Goal: Task Accomplishment & Management: Use online tool/utility

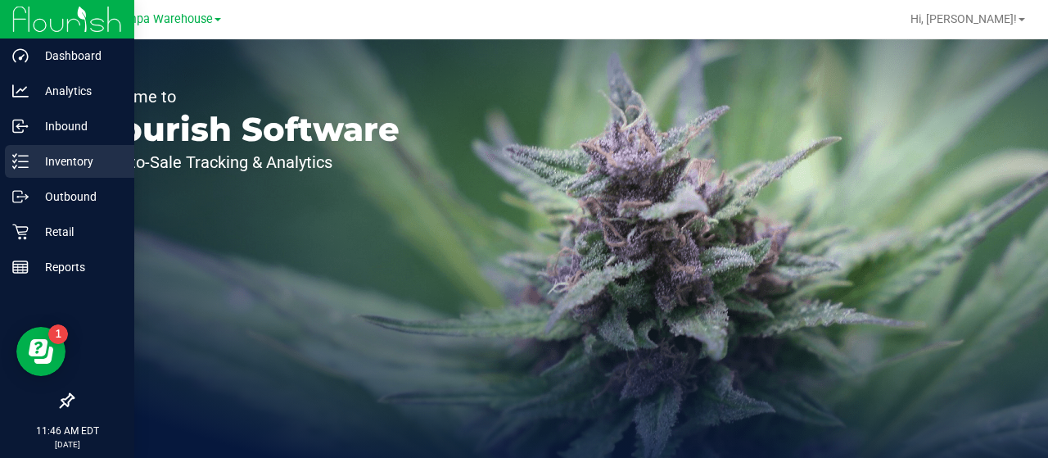
click at [62, 174] on div "Inventory" at bounding box center [69, 161] width 129 height 33
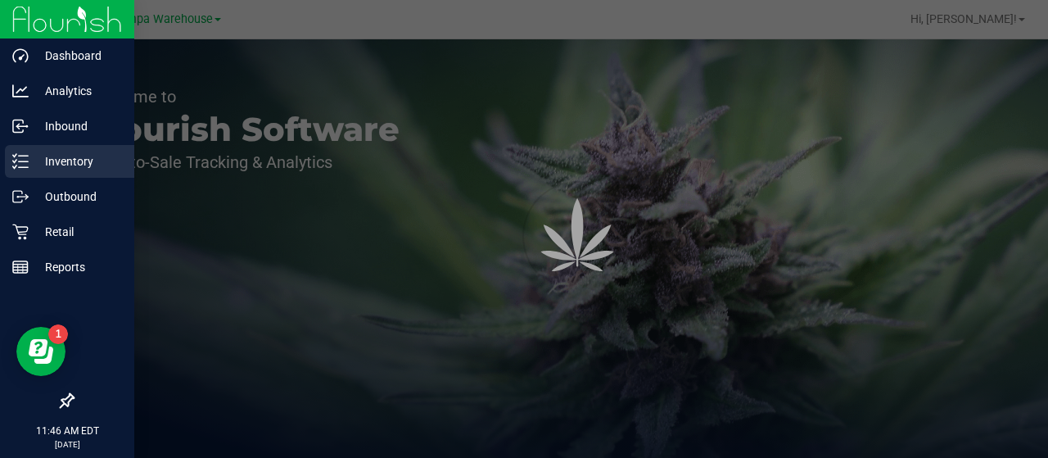
click at [62, 160] on p "Inventory" at bounding box center [78, 161] width 98 height 20
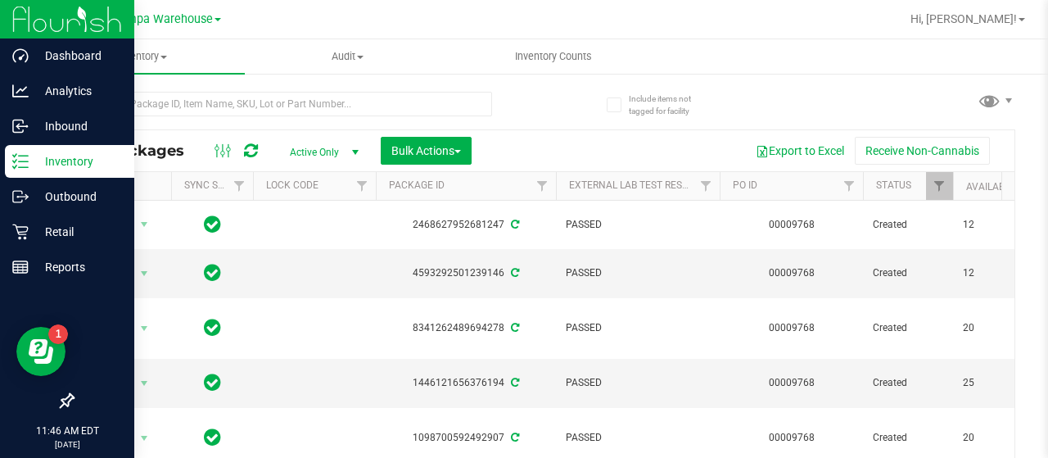
click at [62, 160] on p "Inventory" at bounding box center [78, 161] width 98 height 20
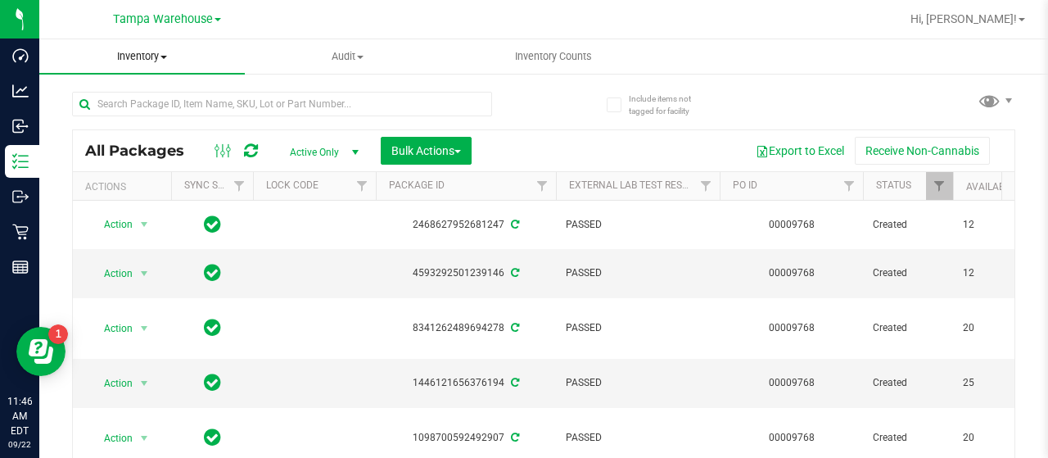
click at [147, 61] on span "Inventory" at bounding box center [141, 56] width 205 height 15
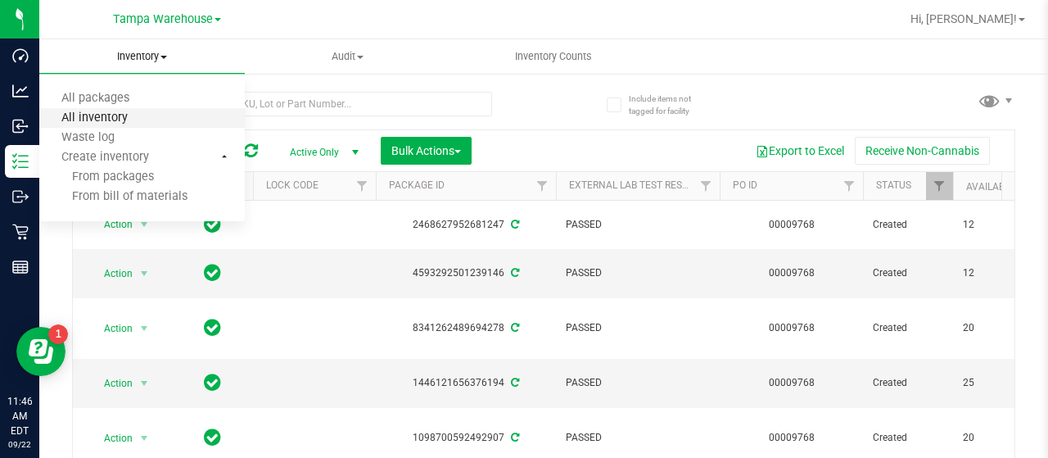
click at [116, 117] on span "All inventory" at bounding box center [94, 118] width 111 height 14
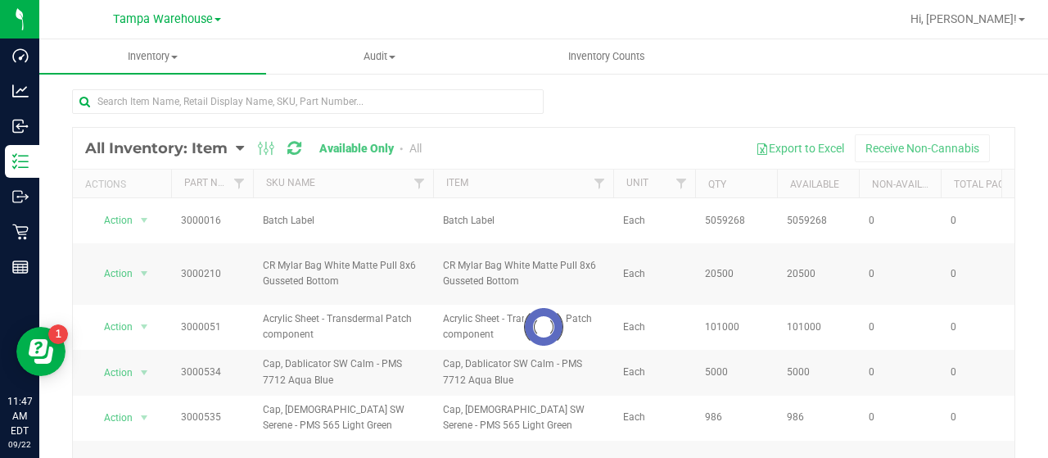
click at [216, 144] on div at bounding box center [543, 327] width 941 height 398
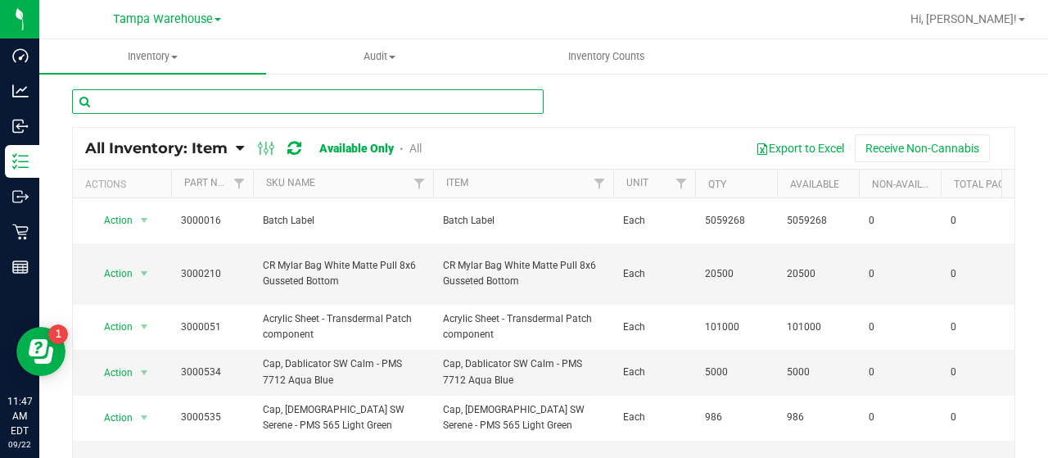
click at [214, 99] on input "text" at bounding box center [308, 101] width 472 height 25
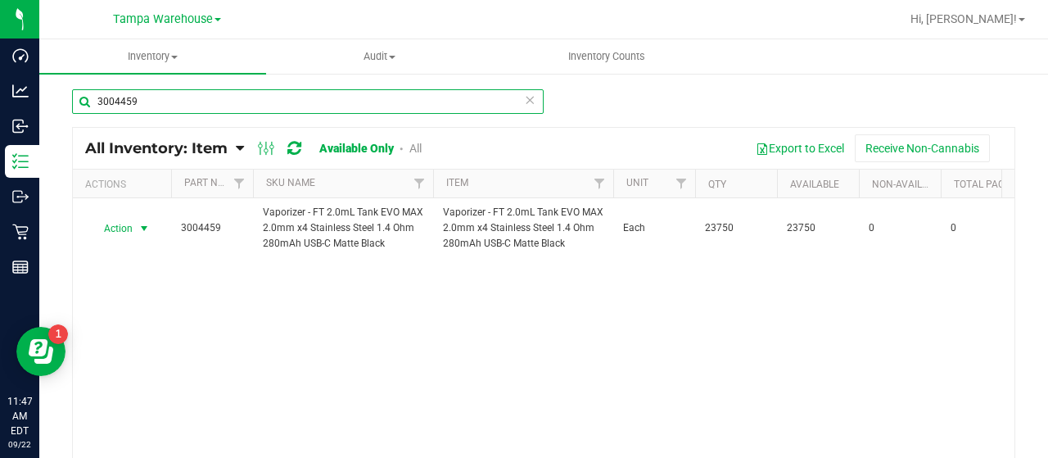
type input "3004459"
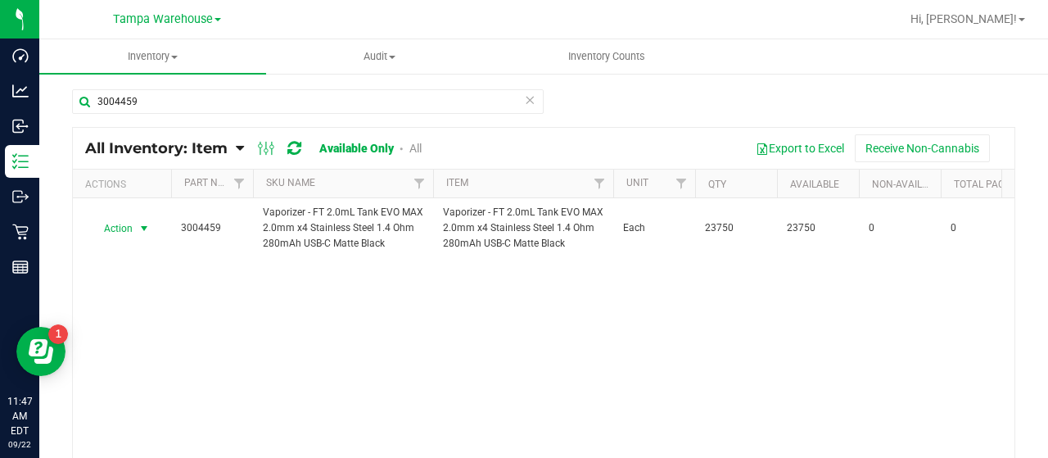
click at [134, 228] on span "select" at bounding box center [144, 228] width 20 height 23
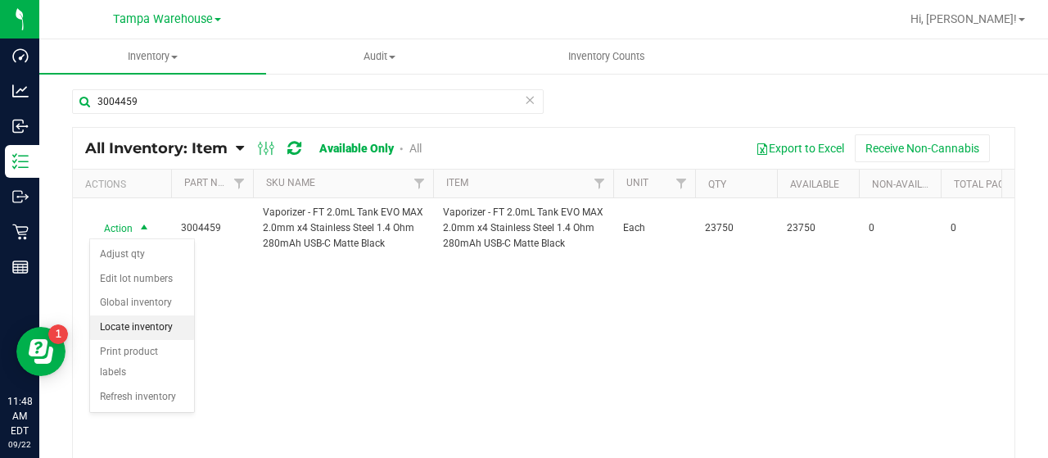
click at [142, 325] on li "Locate inventory" at bounding box center [142, 327] width 104 height 25
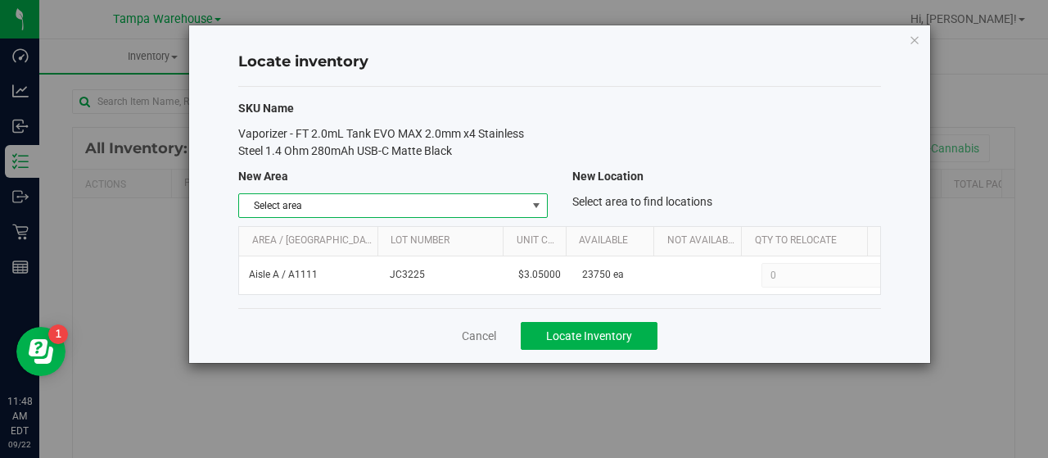
click at [534, 205] on span "select" at bounding box center [536, 205] width 13 height 13
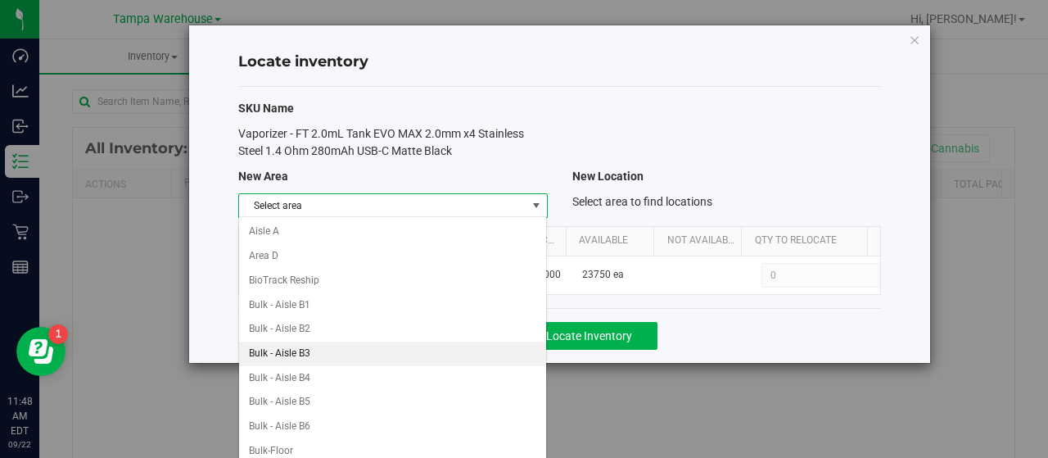
click at [328, 343] on li "Bulk - Aisle B3" at bounding box center [393, 353] width 308 height 25
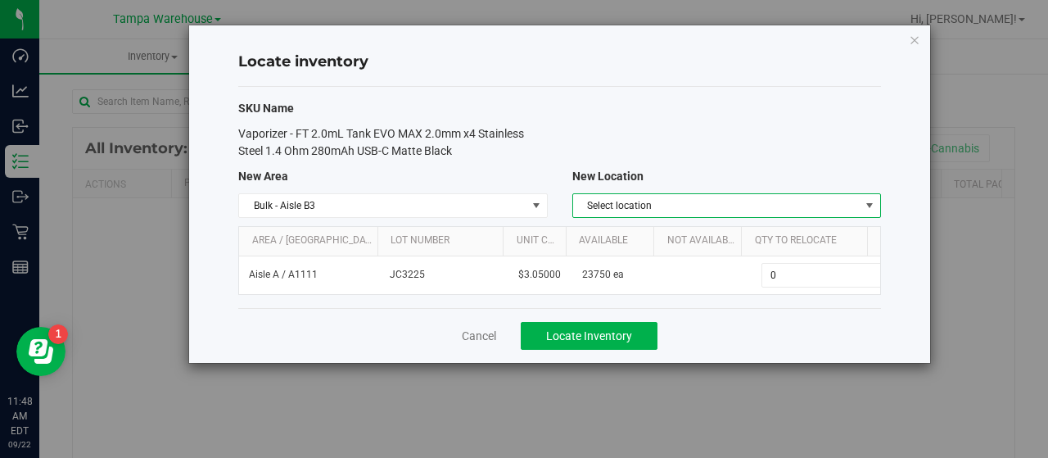
click at [677, 209] on span "Select location" at bounding box center [716, 205] width 287 height 23
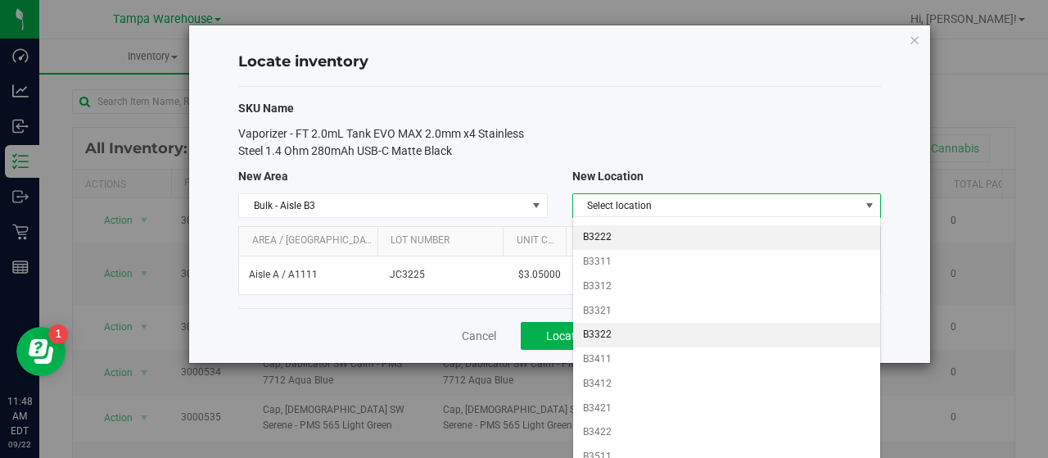
scroll to position [177, 0]
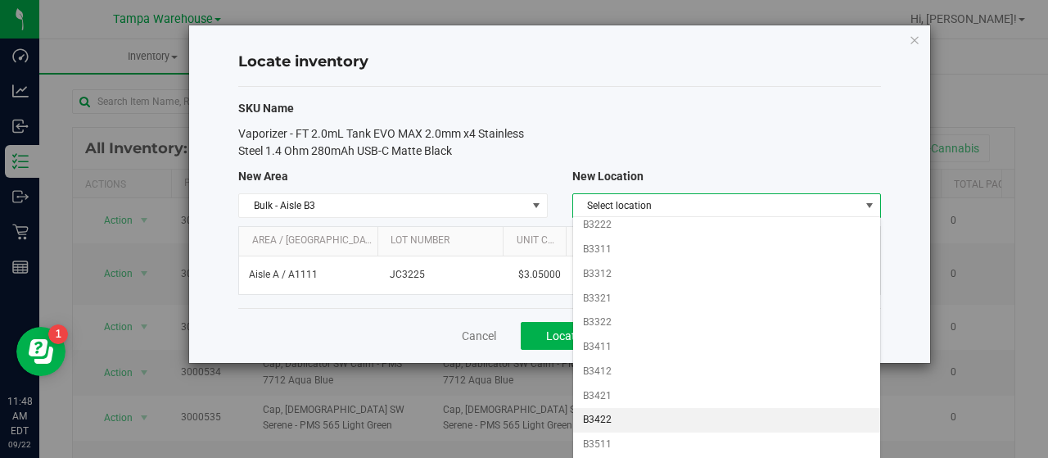
click at [605, 408] on li "B3422" at bounding box center [727, 420] width 308 height 25
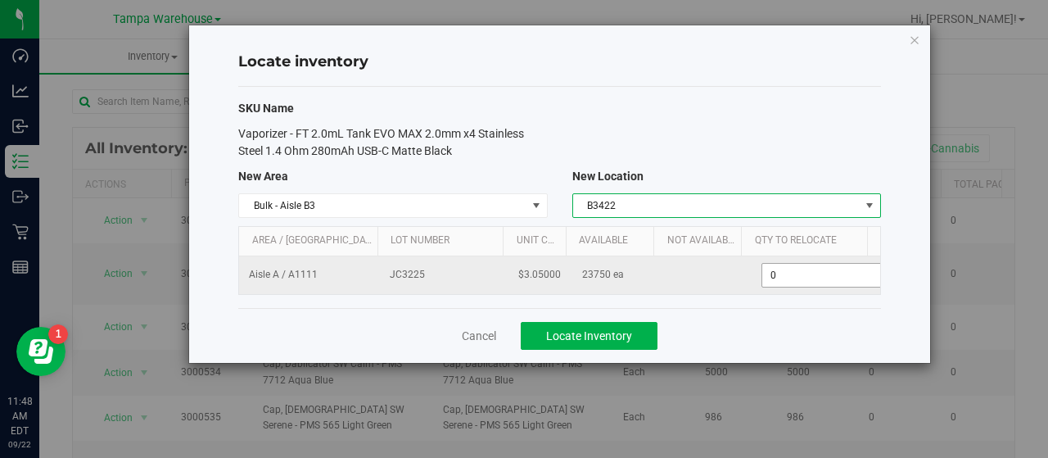
scroll to position [0, 5]
click at [780, 269] on span "0 0" at bounding box center [819, 275] width 122 height 25
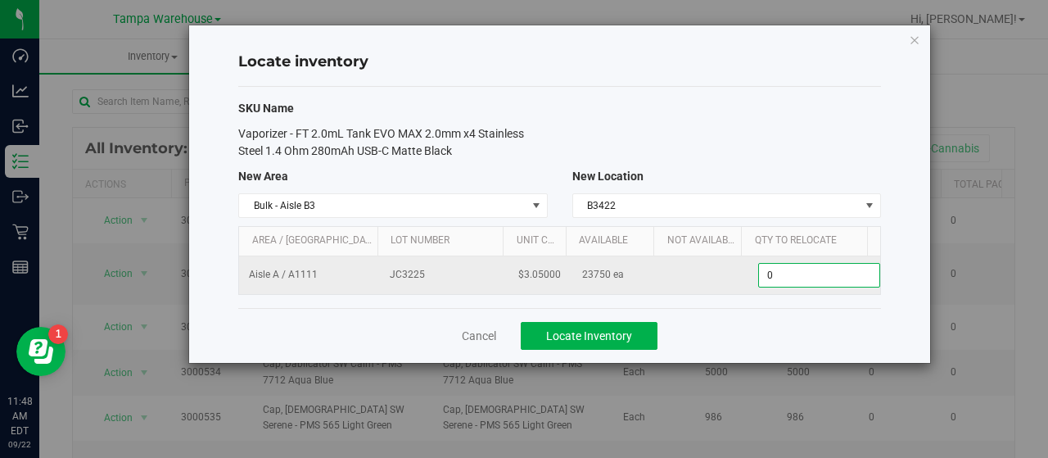
click at [780, 269] on input "0" at bounding box center [819, 275] width 120 height 23
type input "7850"
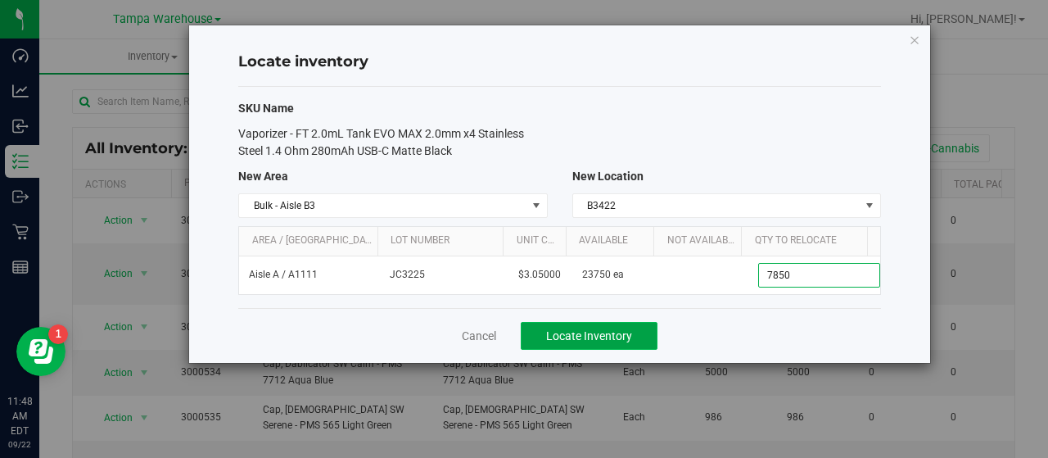
type input "7,850"
click at [616, 332] on span "Locate Inventory" at bounding box center [589, 335] width 86 height 13
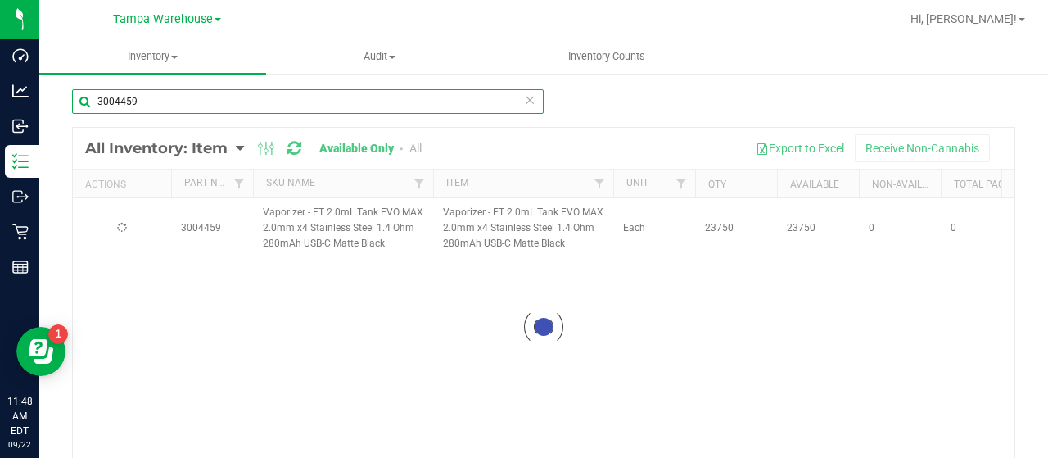
click at [334, 97] on input "3004459" at bounding box center [308, 101] width 472 height 25
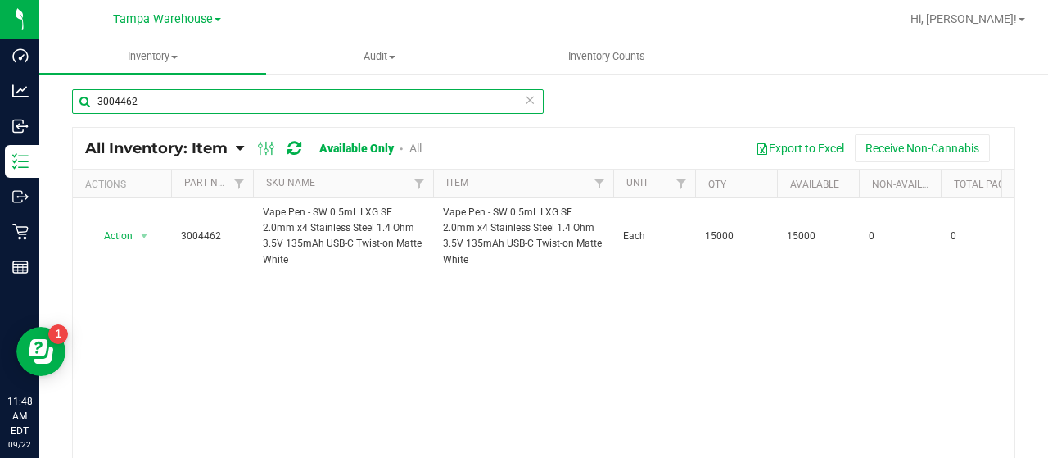
type input "3004462"
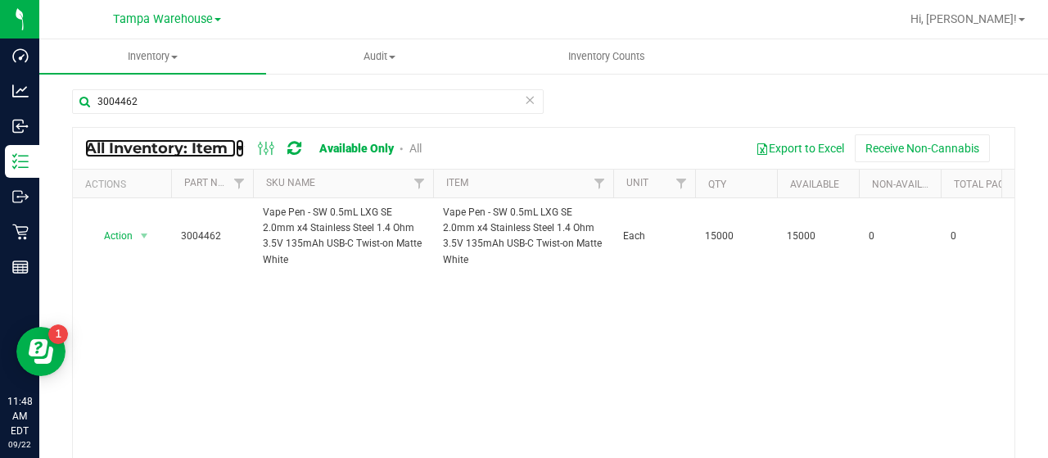
click at [228, 145] on span "All Inventory: Item" at bounding box center [156, 148] width 142 height 18
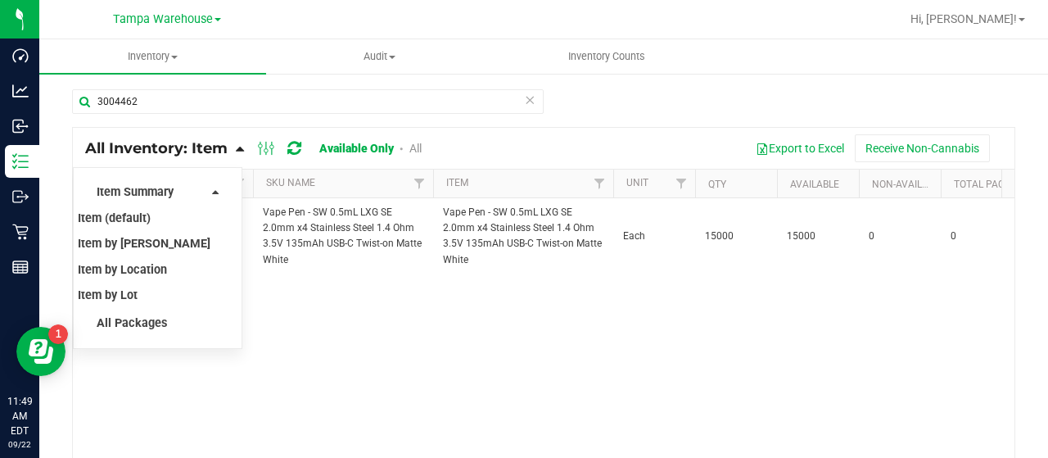
click at [309, 87] on div "3004462 All Inventory: Item Item Summary Item (default) Item by Strain Item by …" at bounding box center [543, 328] width 1009 height 512
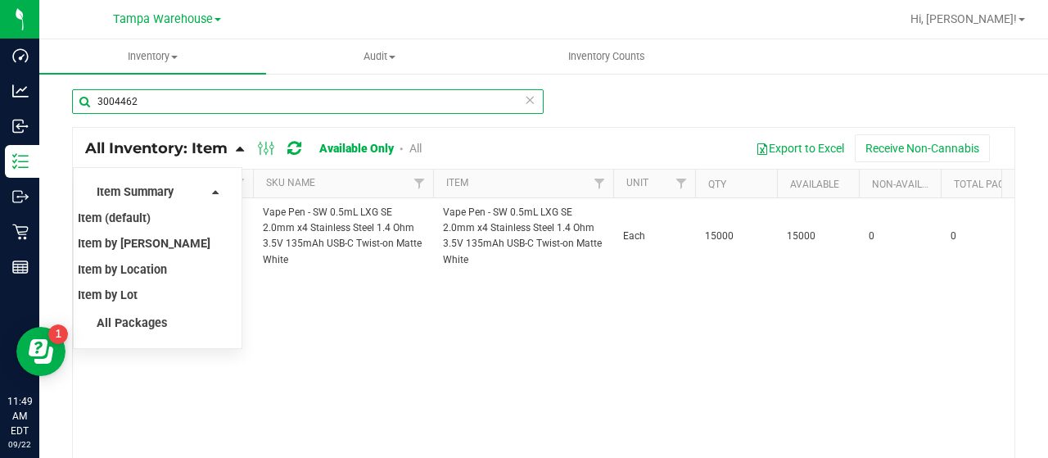
click at [286, 109] on input "3004462" at bounding box center [308, 101] width 472 height 25
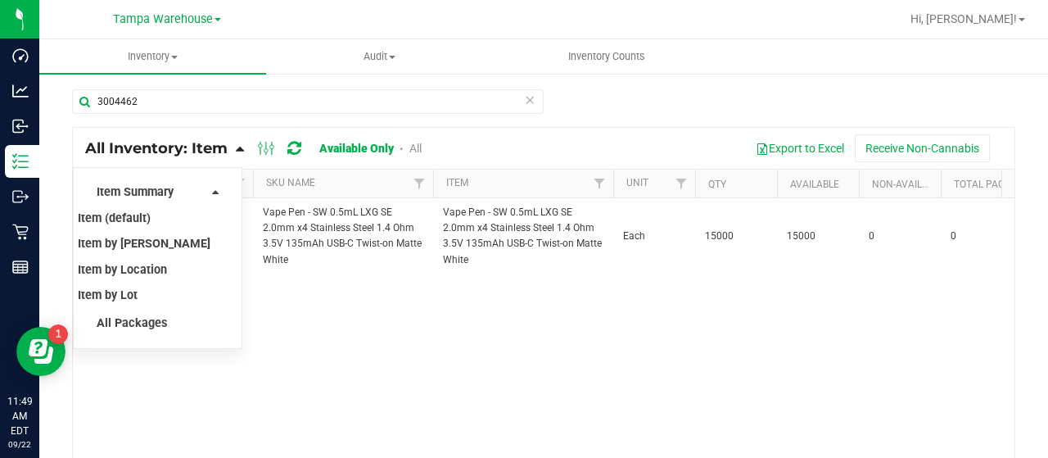
click at [312, 320] on div "Action Action Adjust qty Edit lot numbers Global inventory Locate inventory Pri…" at bounding box center [543, 342] width 941 height 288
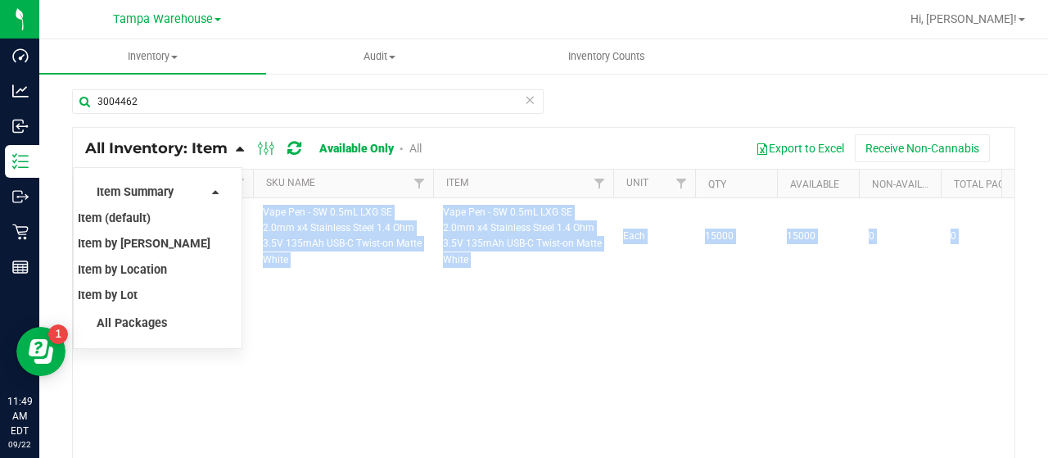
click at [312, 320] on div "Action Action Adjust qty Edit lot numbers Global inventory Locate inventory Pri…" at bounding box center [543, 342] width 941 height 288
click at [237, 155] on span at bounding box center [240, 148] width 8 height 18
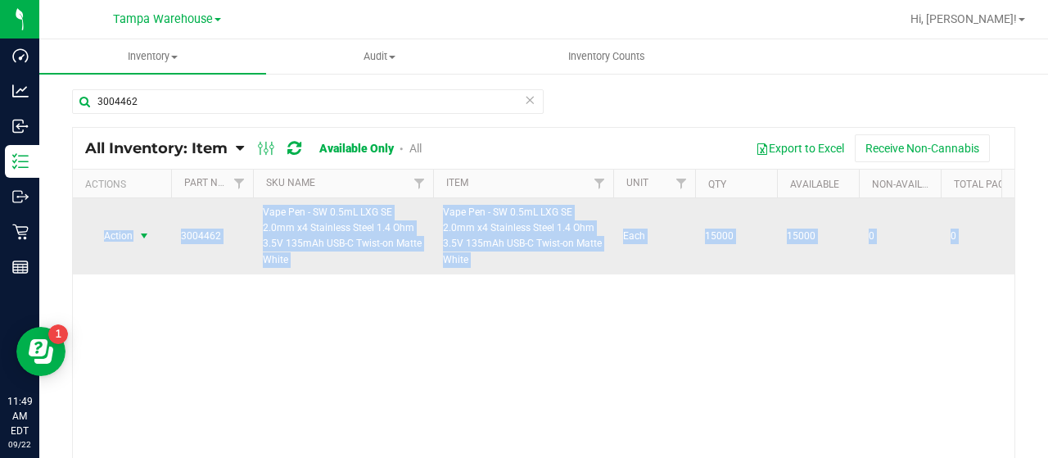
click at [107, 235] on span "Action" at bounding box center [111, 235] width 44 height 23
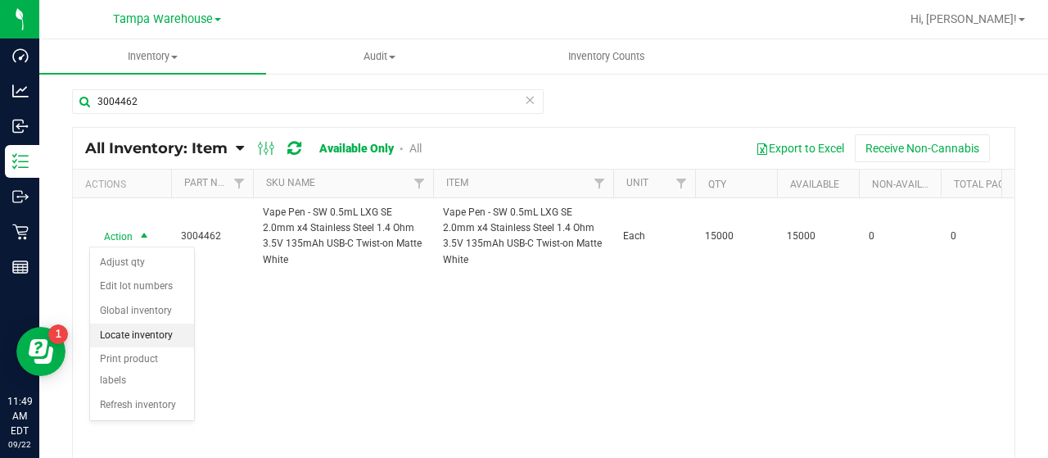
click at [143, 325] on li "Locate inventory" at bounding box center [142, 335] width 104 height 25
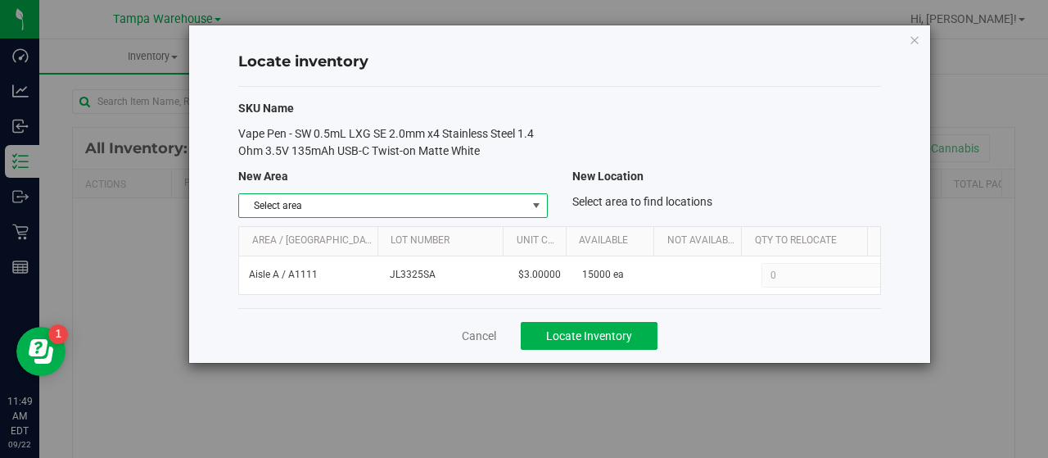
click at [542, 207] on span "select" at bounding box center [536, 205] width 13 height 13
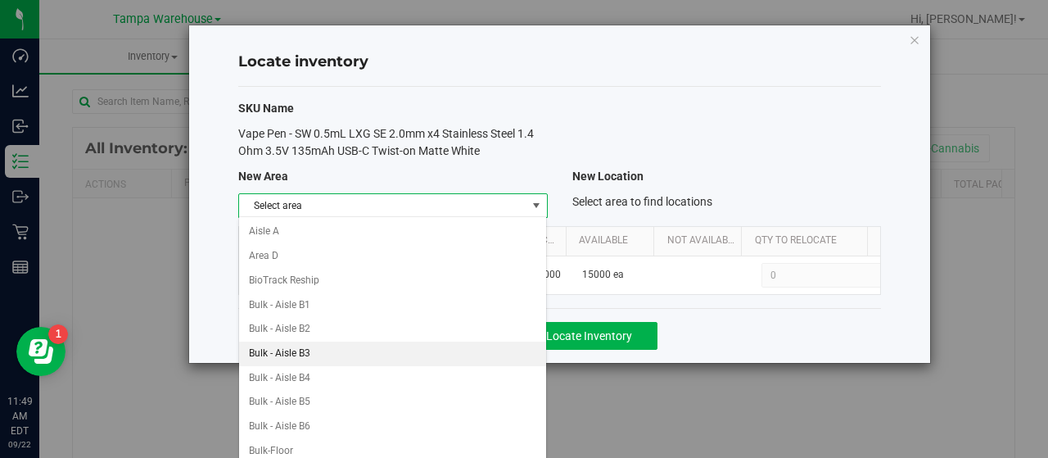
click at [312, 345] on li "Bulk - Aisle B3" at bounding box center [393, 353] width 308 height 25
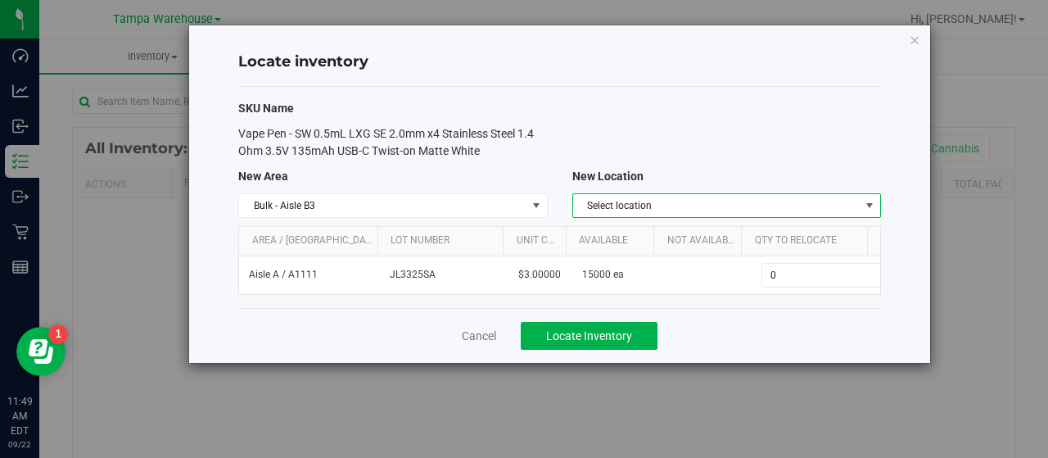
click at [749, 196] on span "Select location" at bounding box center [716, 205] width 287 height 23
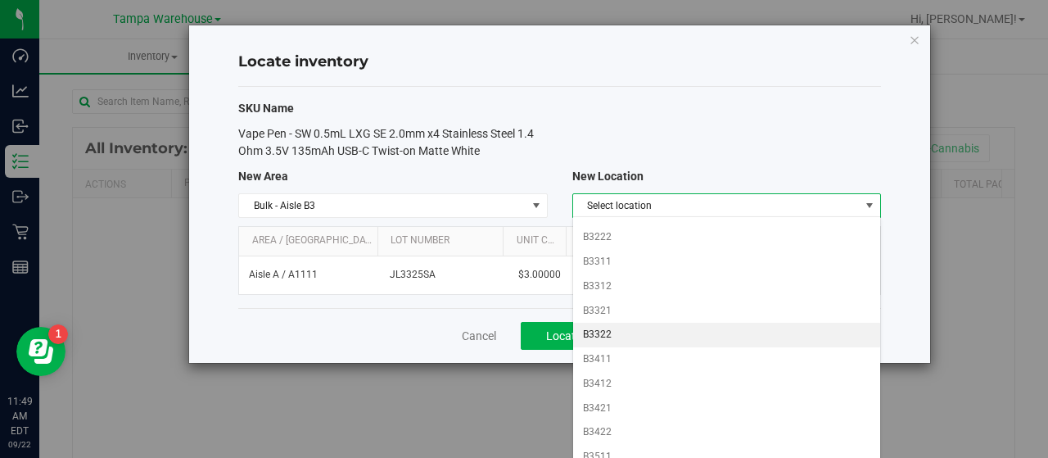
scroll to position [209, 0]
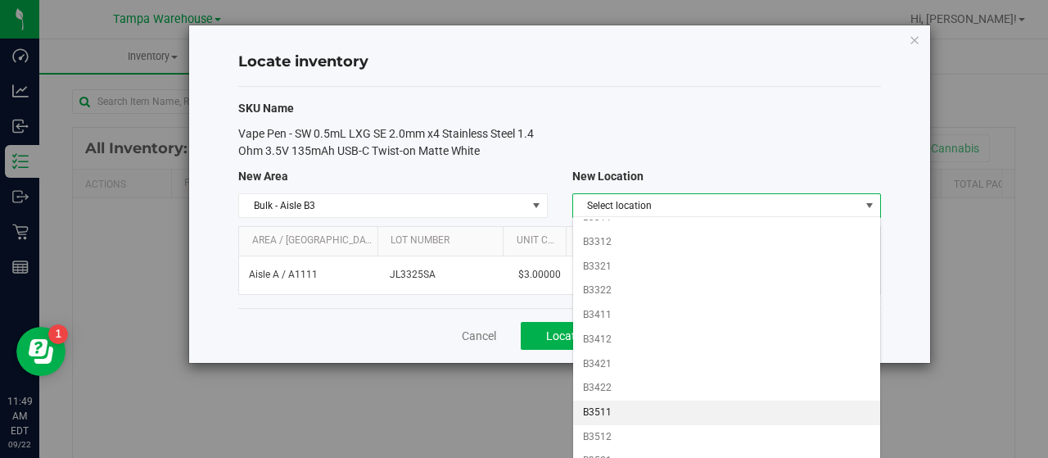
click at [606, 409] on li "B3511" at bounding box center [727, 412] width 308 height 25
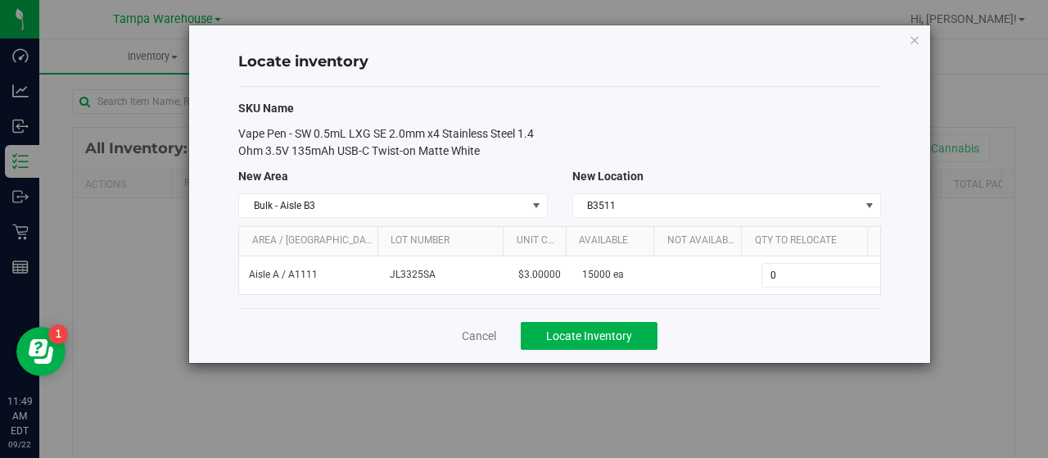
click at [606, 409] on div "Locate inventory SKU Name Vape Pen - SW 0.5mL LXG SE 2.0mm x4 Stainless Steel 1…" at bounding box center [530, 229] width 1060 height 458
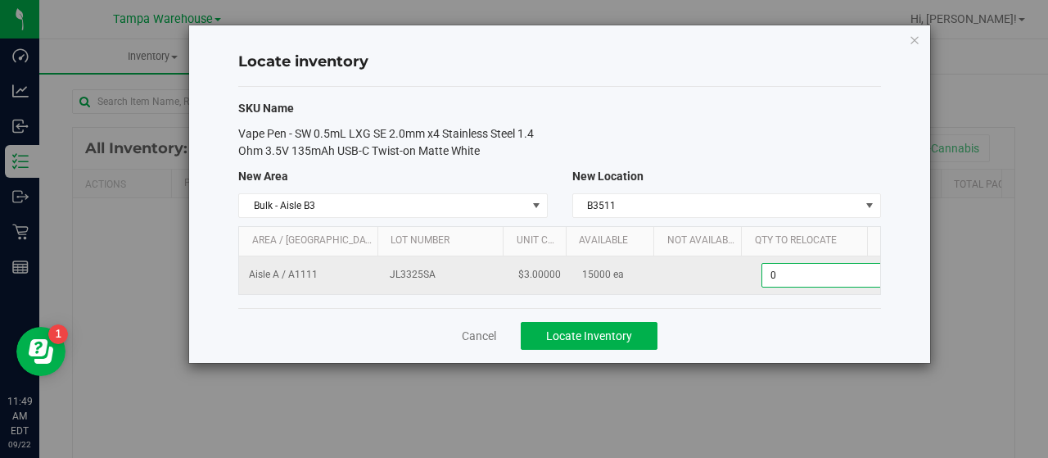
scroll to position [0, 5]
click at [806, 276] on span "0 0" at bounding box center [819, 275] width 122 height 25
click at [806, 276] on input "0" at bounding box center [819, 275] width 120 height 23
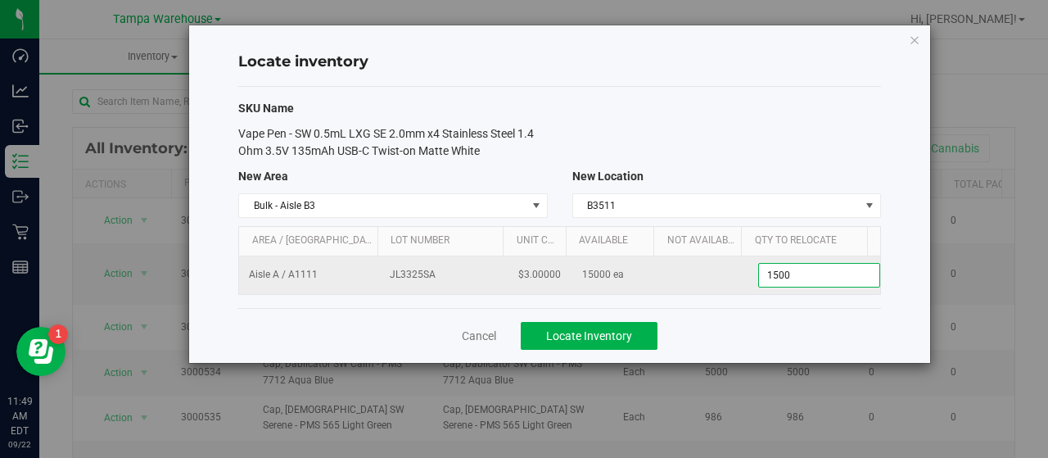
type input "15000"
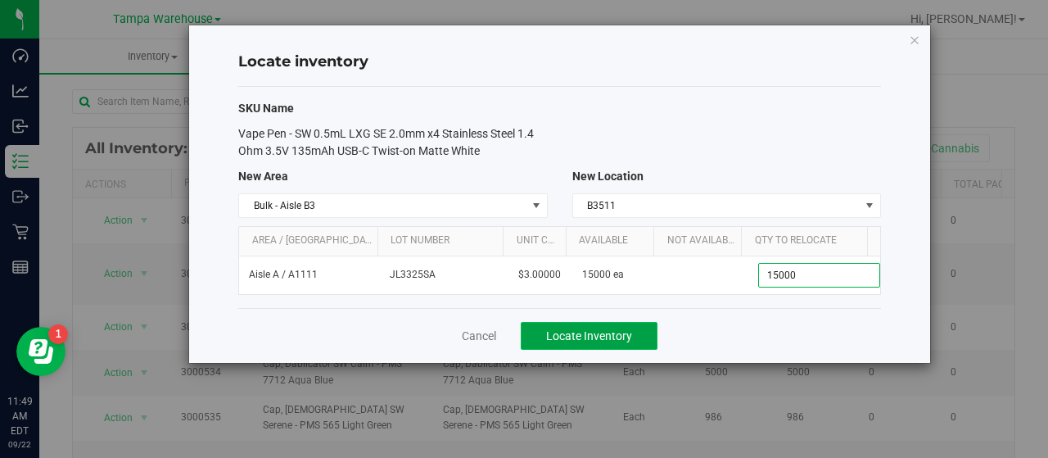
type input "15,000"
click at [620, 332] on span "Locate Inventory" at bounding box center [589, 335] width 86 height 13
